Goal: Complete application form

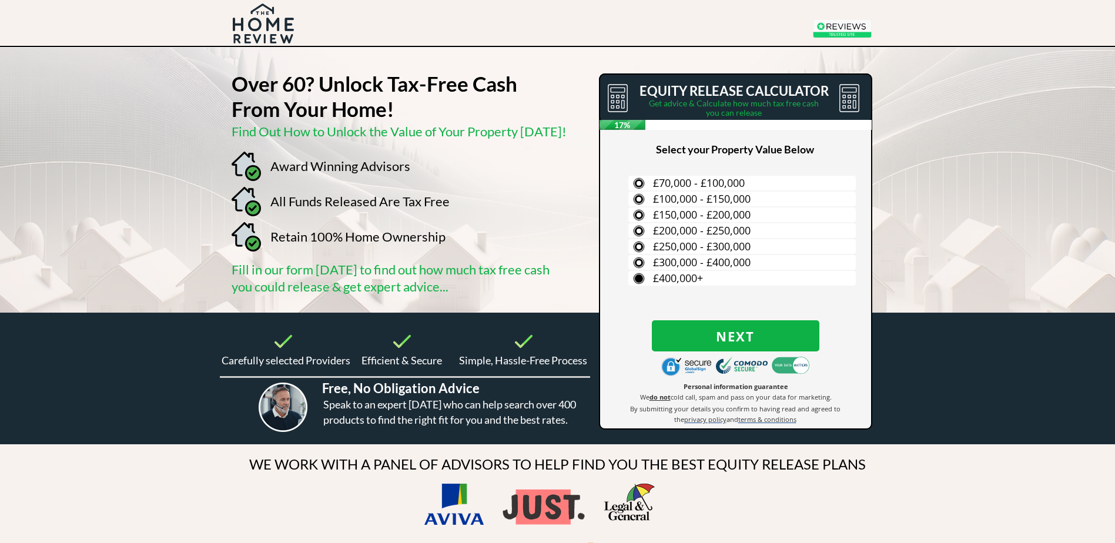
click at [680, 275] on span "£400,000+" at bounding box center [678, 278] width 50 height 14
click at [0, 0] on input "£400,000+" at bounding box center [0, 0] width 0 height 0
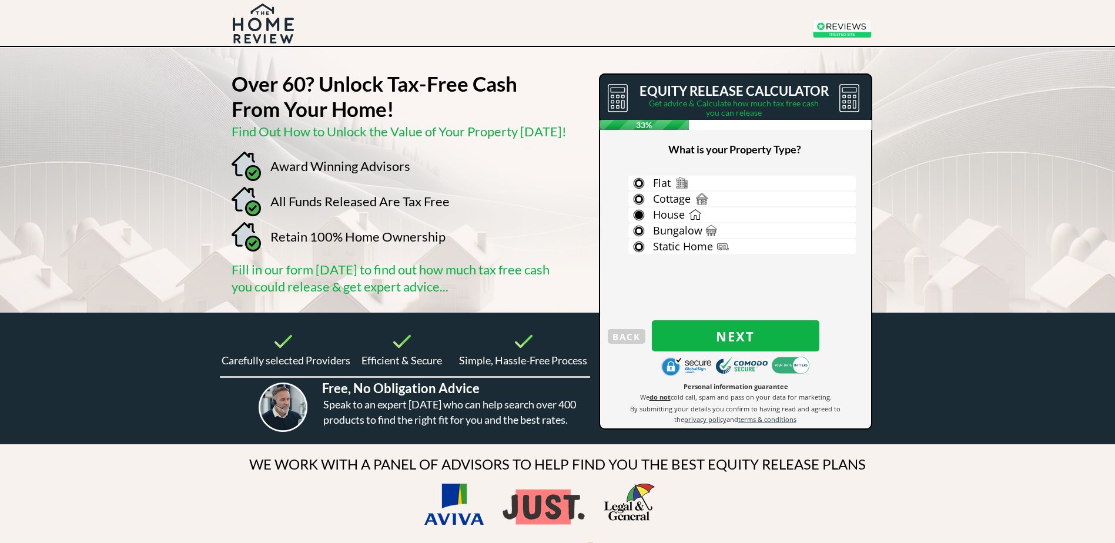
click at [638, 214] on label "House" at bounding box center [741, 214] width 227 height 15
click at [0, 0] on input "House" at bounding box center [0, 0] width 0 height 0
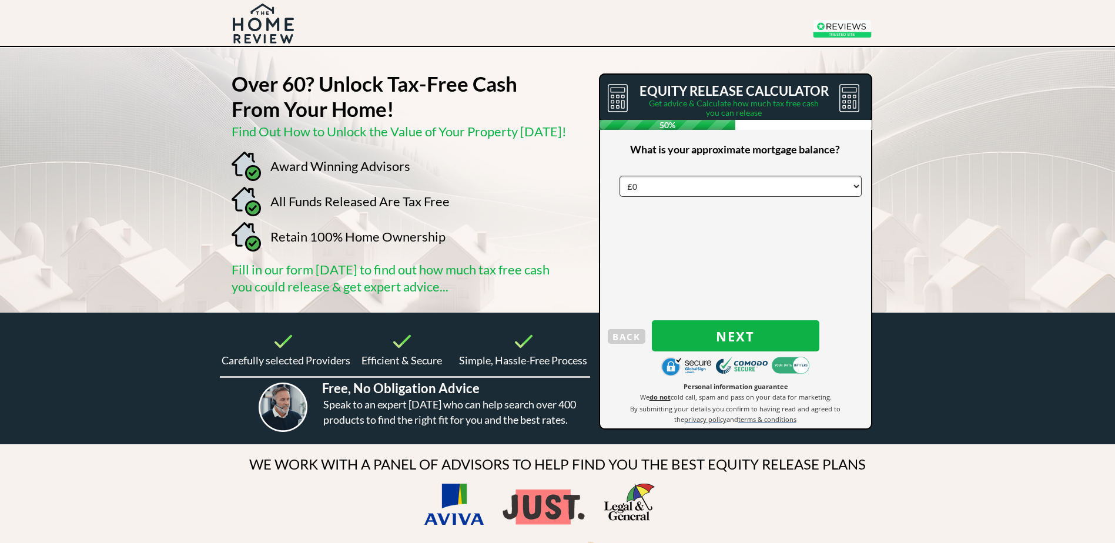
click at [656, 183] on select "£0 £5,000 £10,000 £15,000 £20,000 £25,000 £30,000 £35,000 £40,000 £45,000 £50,0…" at bounding box center [740, 186] width 242 height 21
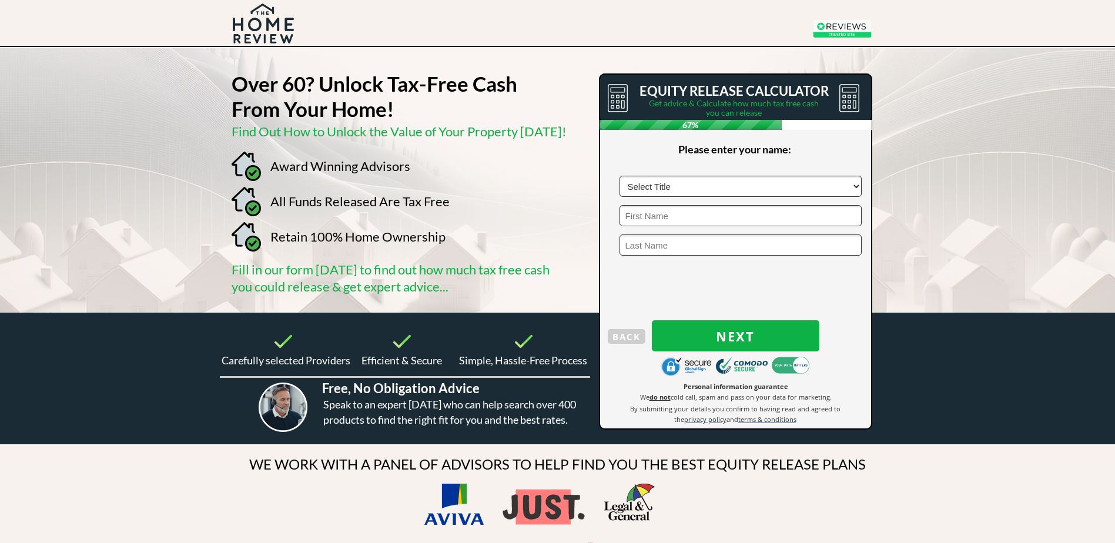
click at [691, 188] on select "Select Title Mr Mrs Ms Miss Dr [PERSON_NAME]" at bounding box center [740, 186] width 242 height 21
click at [619, 176] on select "Select Title Mr Mrs Ms Miss Dr [PERSON_NAME]" at bounding box center [740, 186] width 242 height 21
click at [665, 190] on select "Select Title Mr Mrs Ms Miss Dr [PERSON_NAME]" at bounding box center [740, 186] width 242 height 21
select select "Mrs"
click at [619, 176] on select "Select Title Mr Mrs Ms Miss Dr [PERSON_NAME]" at bounding box center [740, 186] width 242 height 21
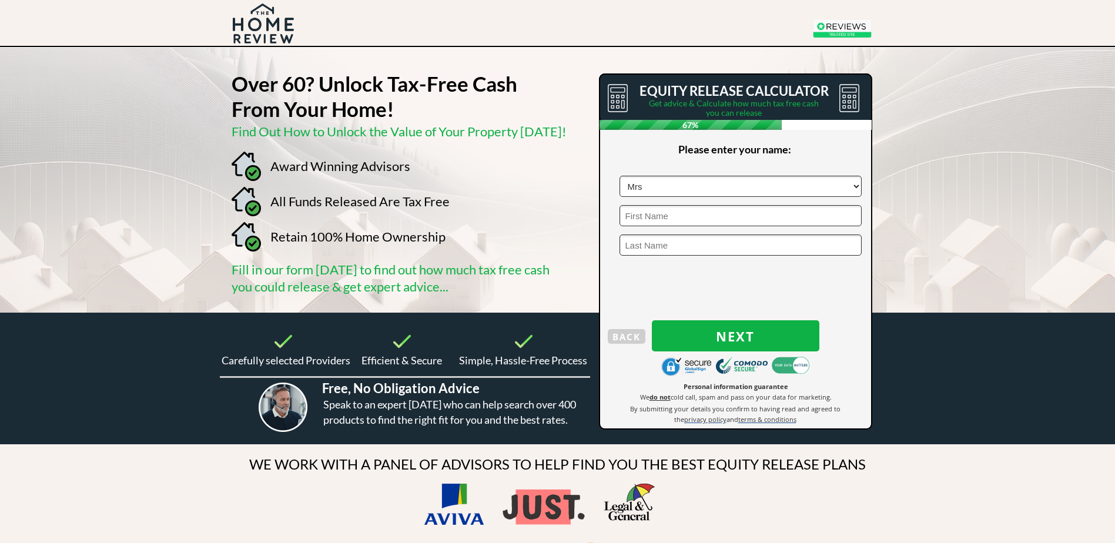
click at [662, 208] on input "text" at bounding box center [740, 215] width 242 height 21
click at [675, 189] on input "text" at bounding box center [740, 186] width 242 height 21
type input "TS15 0AG"
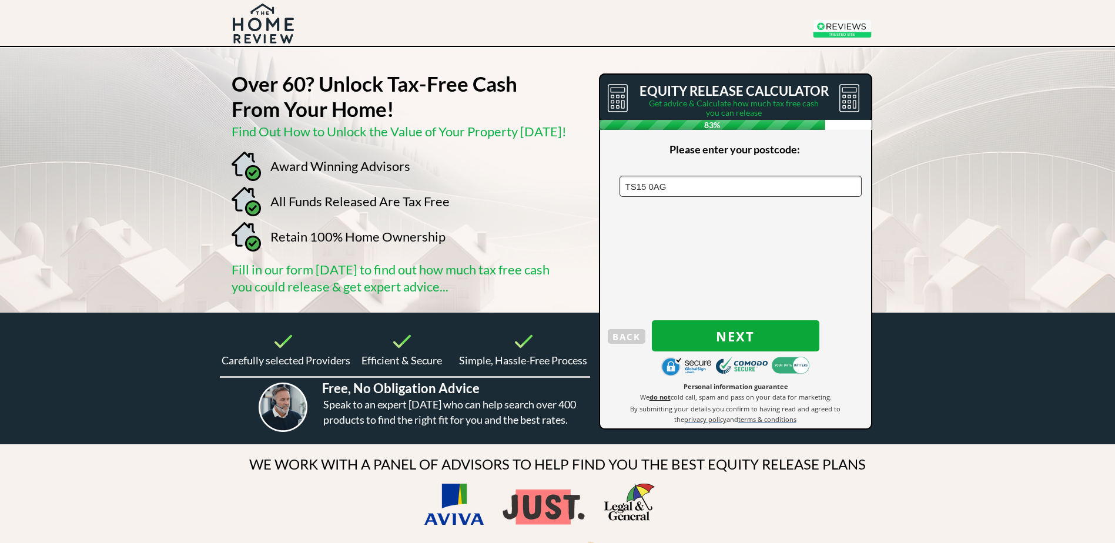
click at [697, 333] on span "Next" at bounding box center [735, 335] width 167 height 15
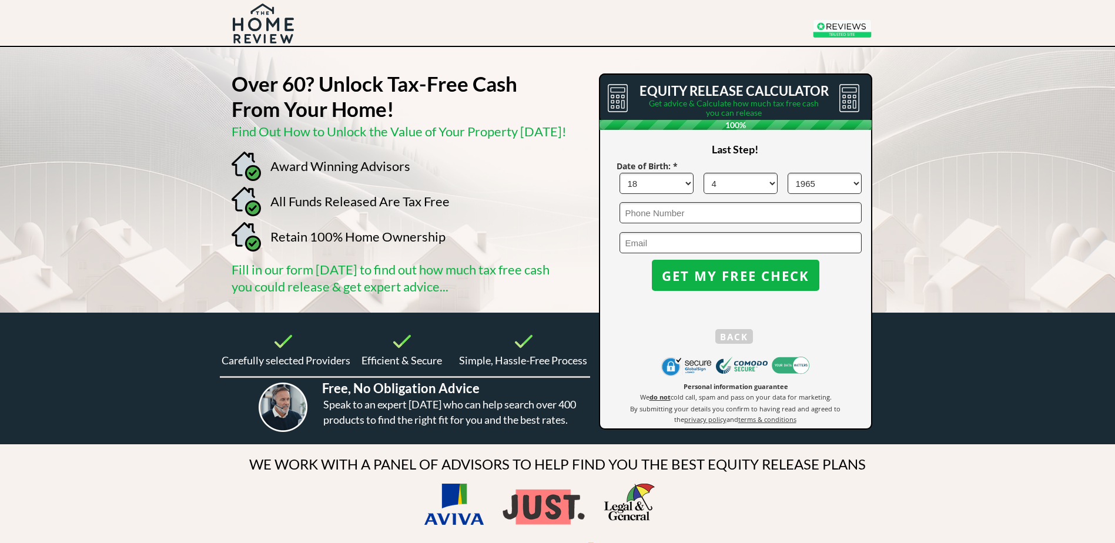
click at [690, 180] on select "DD 1 2 3 4 5 6 7 8 9 10 11 12 13 14 15 16 17 18 19 20 21 22 23 24 25 26 27 28 2…" at bounding box center [656, 183] width 74 height 21
select select "21"
click at [619, 173] on select "DD 1 2 3 4 5 6 7 8 9 10 11 12 13 14 15 16 17 18 19 20 21 22 23 24 25 26 27 28 2…" at bounding box center [656, 183] width 74 height 21
click at [769, 182] on select "MM 1 2 3 4 5 6 7 8 9 10 11 12" at bounding box center [740, 183] width 74 height 21
select select "10"
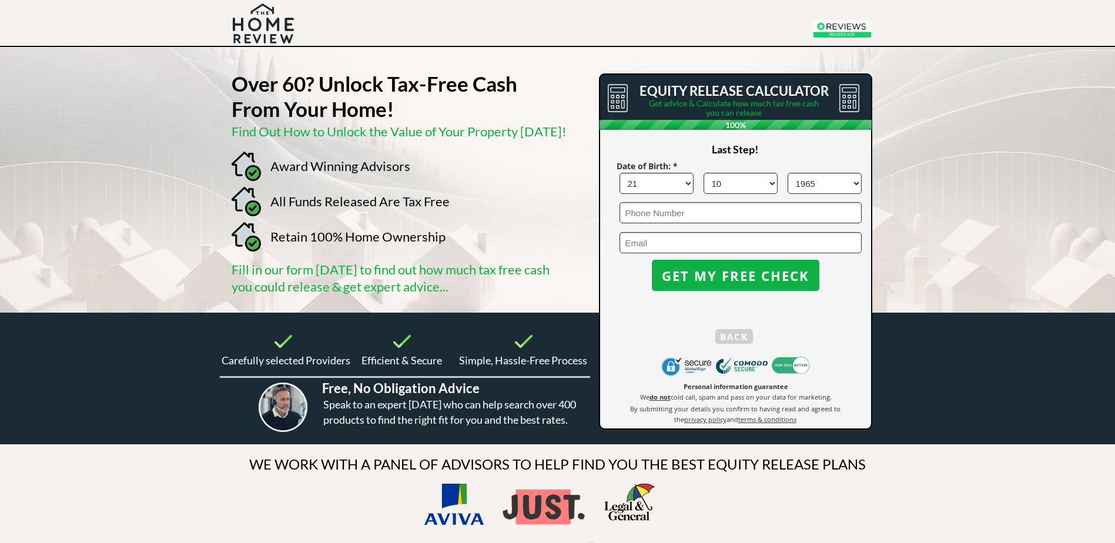
click at [703, 173] on select "MM 1 2 3 4 5 6 7 8 9 10 11 12" at bounding box center [740, 183] width 74 height 21
click at [856, 184] on select "YYYY 1966 1965 1964 1963 1962 1961 1960 1959 1958 1957 1956 1955 1954 1953 1952…" at bounding box center [824, 183] width 74 height 21
select select "1964"
click at [787, 173] on select "YYYY 1966 1965 1964 1963 1962 1961 1960 1959 1958 1957 1956 1955 1954 1953 1952…" at bounding box center [824, 183] width 74 height 21
click at [681, 210] on input "tel" at bounding box center [740, 212] width 242 height 21
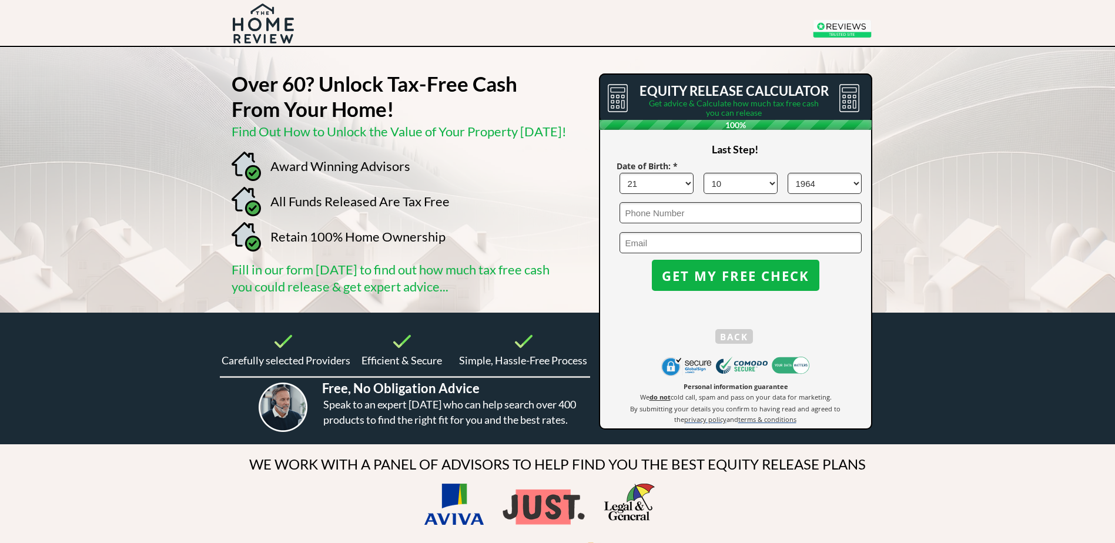
click at [941, 175] on div at bounding box center [557, 180] width 1115 height 265
